Goal: Browse casually: Explore the website without a specific task or goal

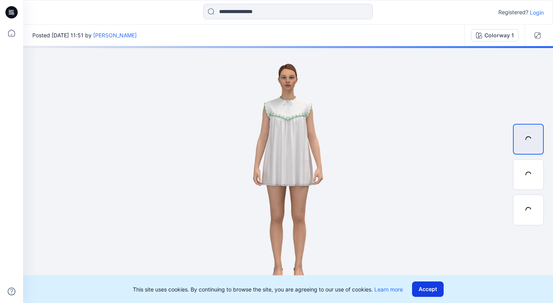
click at [431, 289] on button "Accept" at bounding box center [428, 289] width 32 height 15
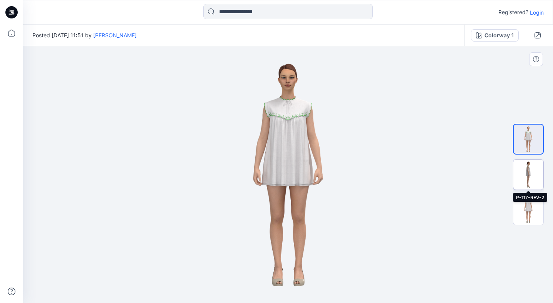
click at [524, 180] on img at bounding box center [528, 175] width 30 height 30
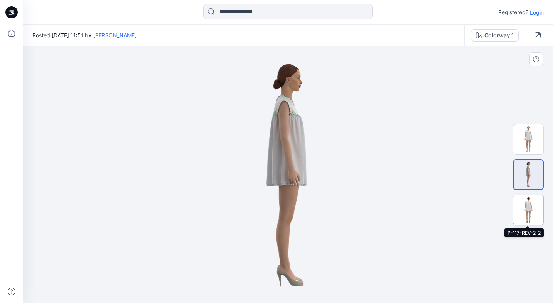
click at [530, 211] on img at bounding box center [528, 210] width 30 height 30
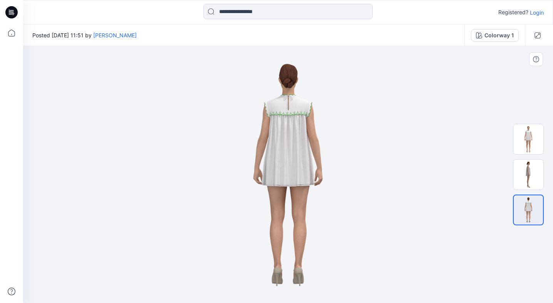
drag, startPoint x: 287, startPoint y: 111, endPoint x: 285, endPoint y: 144, distance: 32.8
click at [285, 144] on img at bounding box center [288, 174] width 182 height 257
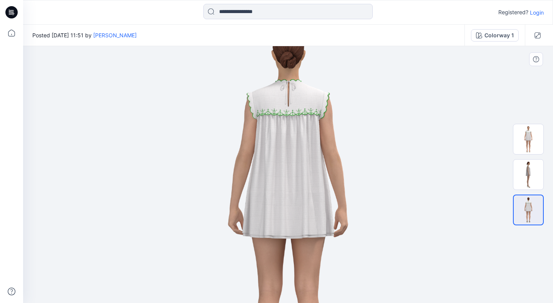
drag, startPoint x: 290, startPoint y: 105, endPoint x: 282, endPoint y: 241, distance: 136.5
click at [282, 241] on img at bounding box center [288, 218] width 314 height 444
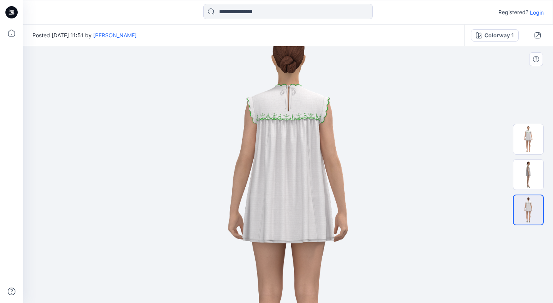
drag, startPoint x: 290, startPoint y: 139, endPoint x: 288, endPoint y: 149, distance: 10.5
click at [288, 176] on img at bounding box center [288, 223] width 314 height 444
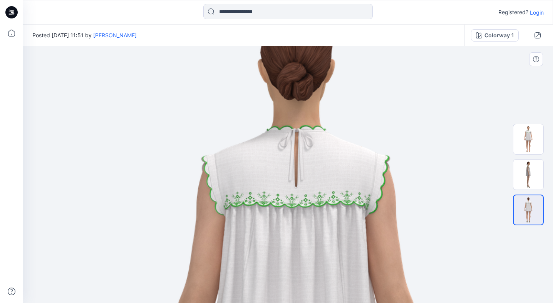
drag, startPoint x: 313, startPoint y: 226, endPoint x: 319, endPoint y: 170, distance: 55.7
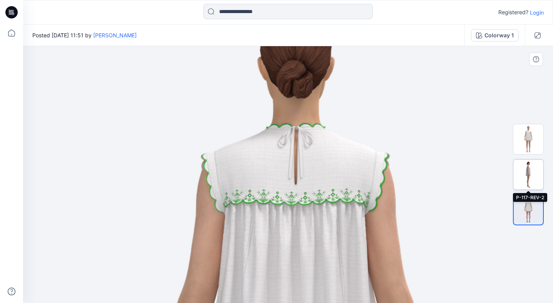
click at [529, 177] on img at bounding box center [528, 175] width 30 height 30
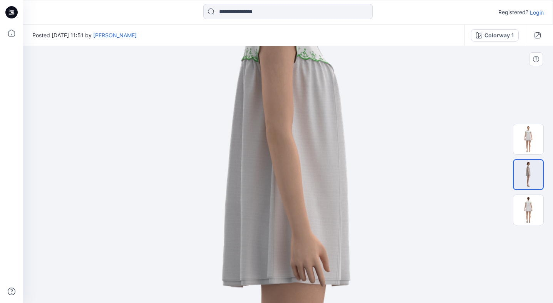
drag, startPoint x: 308, startPoint y: 101, endPoint x: 315, endPoint y: 243, distance: 141.4
click at [315, 241] on img at bounding box center [291, 250] width 578 height 818
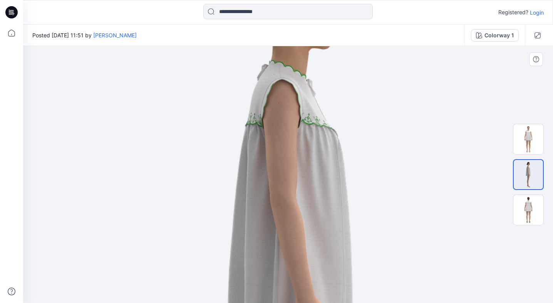
drag, startPoint x: 305, startPoint y: 158, endPoint x: 318, endPoint y: 205, distance: 48.5
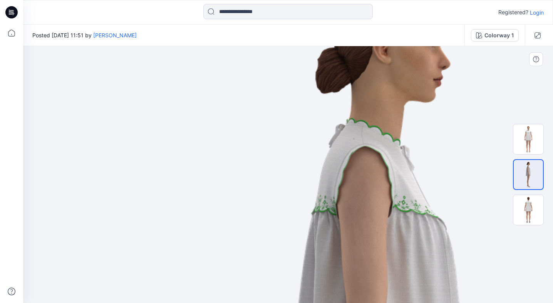
drag, startPoint x: 431, startPoint y: 186, endPoint x: 273, endPoint y: 169, distance: 158.3
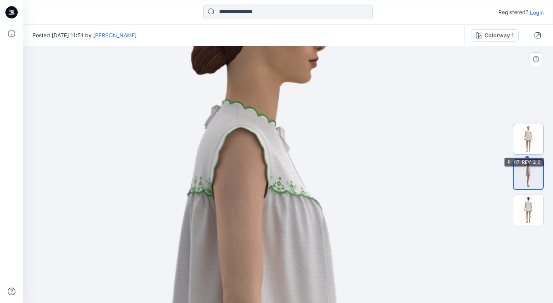
click at [534, 140] on img at bounding box center [528, 139] width 30 height 30
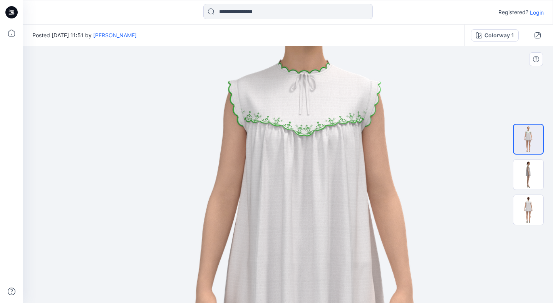
drag, startPoint x: 303, startPoint y: 109, endPoint x: 319, endPoint y: 242, distance: 134.6
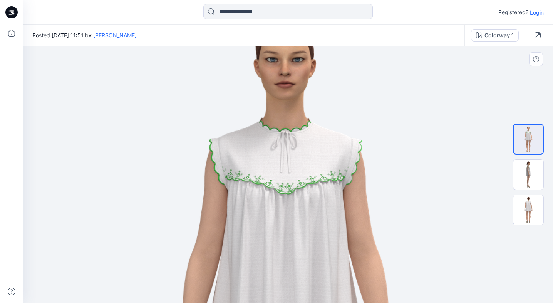
drag, startPoint x: 335, startPoint y: 156, endPoint x: 316, endPoint y: 214, distance: 61.5
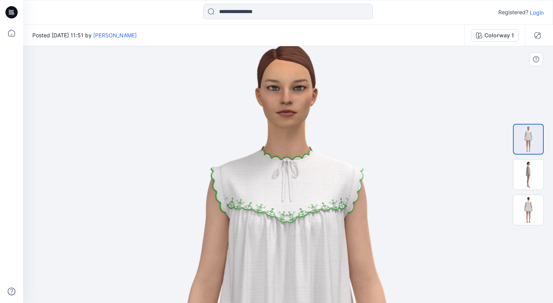
drag, startPoint x: 312, startPoint y: 166, endPoint x: 313, endPoint y: 194, distance: 27.8
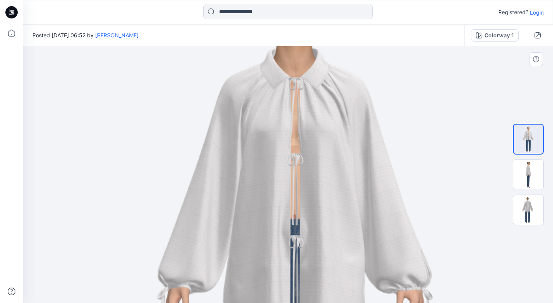
drag, startPoint x: 306, startPoint y: 95, endPoint x: 316, endPoint y: 224, distance: 128.5
click at [315, 230] on img at bounding box center [295, 293] width 781 height 781
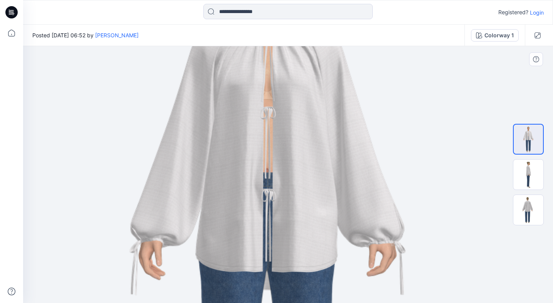
drag, startPoint x: 314, startPoint y: 165, endPoint x: 281, endPoint y: 79, distance: 92.4
click at [281, 77] on img at bounding box center [267, 246] width 781 height 781
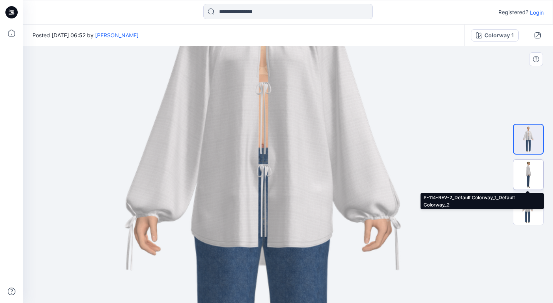
click at [530, 176] on img at bounding box center [528, 175] width 30 height 30
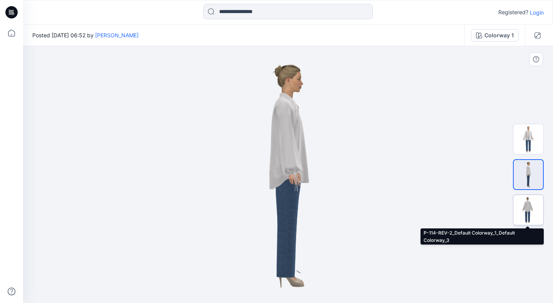
click at [524, 214] on img at bounding box center [528, 210] width 30 height 30
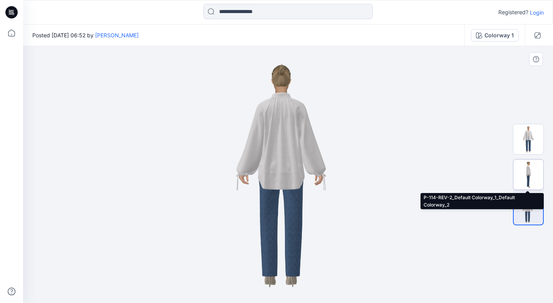
click at [525, 174] on img at bounding box center [528, 175] width 30 height 30
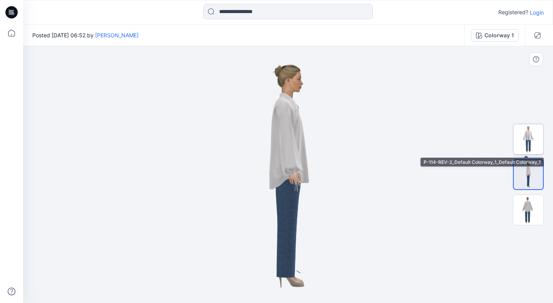
click at [527, 137] on img at bounding box center [528, 139] width 30 height 30
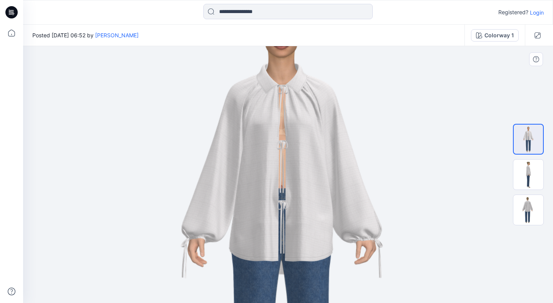
drag, startPoint x: 286, startPoint y: 124, endPoint x: 275, endPoint y: 204, distance: 81.2
click at [275, 204] on img at bounding box center [281, 242] width 571 height 571
